Goal: Information Seeking & Learning: Find specific fact

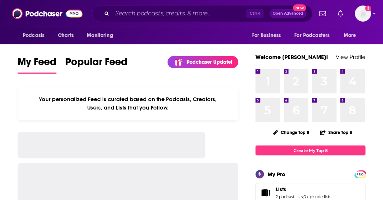
click at [200, 20] on div "Ctrl K Open Advanced New" at bounding box center [202, 13] width 221 height 17
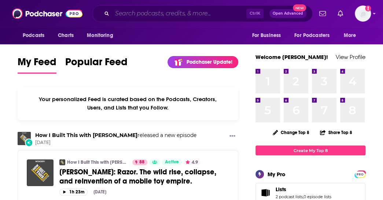
click at [189, 14] on input "Search podcasts, credits, & more..." at bounding box center [179, 14] width 134 height 12
click at [89, 11] on div "Podcasts Charts Monitoring Ctrl K Open Advanced New For Business For Podcasters…" at bounding box center [199, 13] width 227 height 17
click at [129, 7] on div "Ctrl K Open Advanced New" at bounding box center [202, 13] width 221 height 17
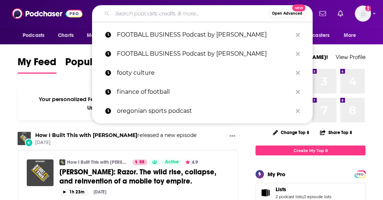
click at [130, 10] on input "Search podcasts, credits, & more..." at bounding box center [190, 14] width 157 height 12
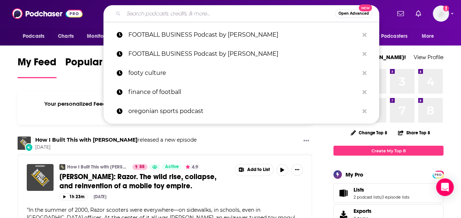
click at [218, 12] on input "Search podcasts, credits, & more..." at bounding box center [230, 14] width 212 height 12
paste input "[PERSON_NAME] Healthcare Podcast"
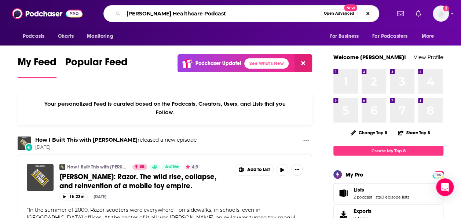
type input "[PERSON_NAME] Healthcare Podcast"
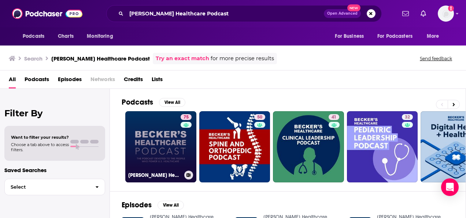
click at [165, 134] on link "75 [PERSON_NAME] Healthcare Podcast" at bounding box center [160, 146] width 71 height 71
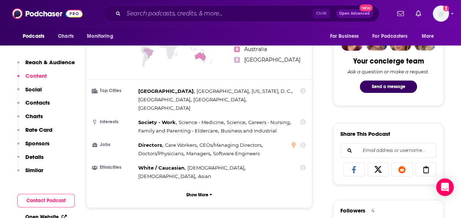
scroll to position [359, 0]
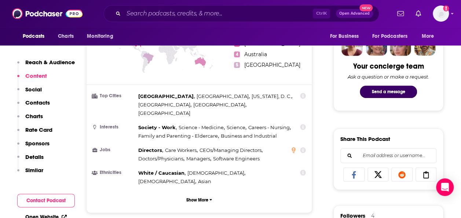
click at [53, 60] on p "Reach & Audience" at bounding box center [49, 62] width 49 height 7
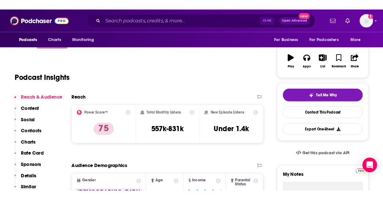
scroll to position [115, 0]
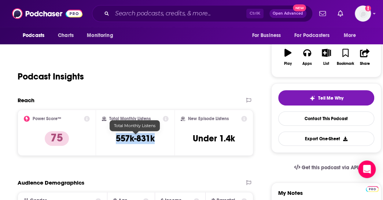
drag, startPoint x: 161, startPoint y: 140, endPoint x: 118, endPoint y: 139, distance: 42.5
click at [118, 139] on div "Total Monthly Listens 557k-831k" at bounding box center [135, 133] width 67 height 34
copy h3 "557k-831k"
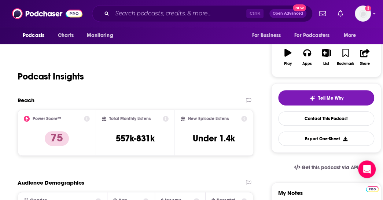
click at [305, 84] on div "Tell Me Why Contact This Podcast Export One-Sheet" at bounding box center [326, 118] width 110 height 70
click at [140, 137] on h3 "557k-831k" at bounding box center [135, 138] width 39 height 11
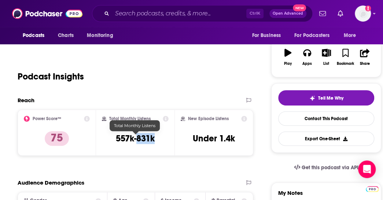
click at [140, 137] on h3 "557k-831k" at bounding box center [135, 138] width 39 height 11
copy div "557k-831k"
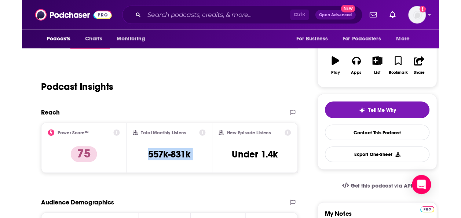
scroll to position [107, 0]
